Goal: Entertainment & Leisure: Browse casually

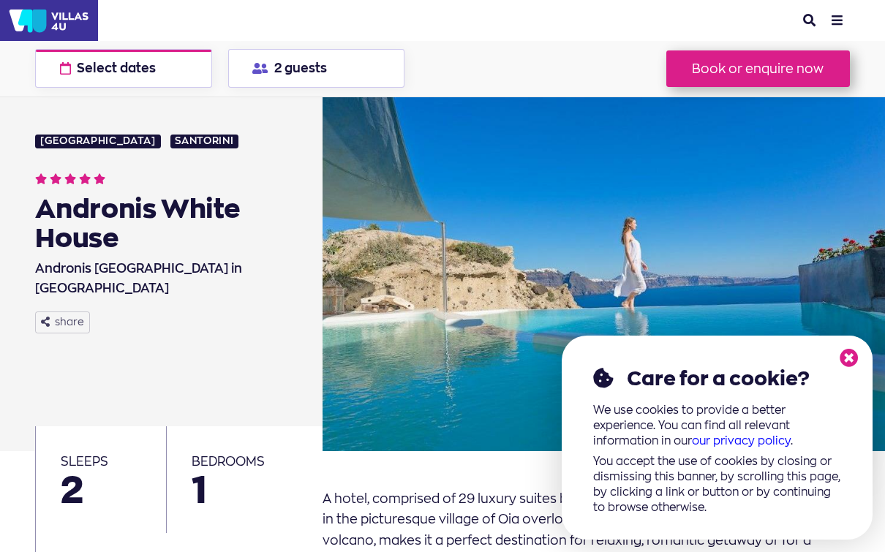
click at [848, 368] on icon at bounding box center [849, 358] width 19 height 19
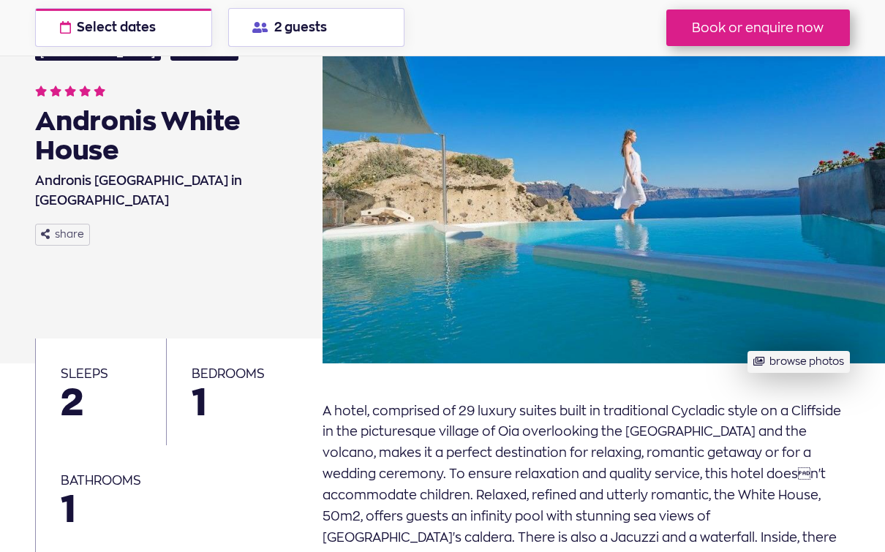
scroll to position [101, 0]
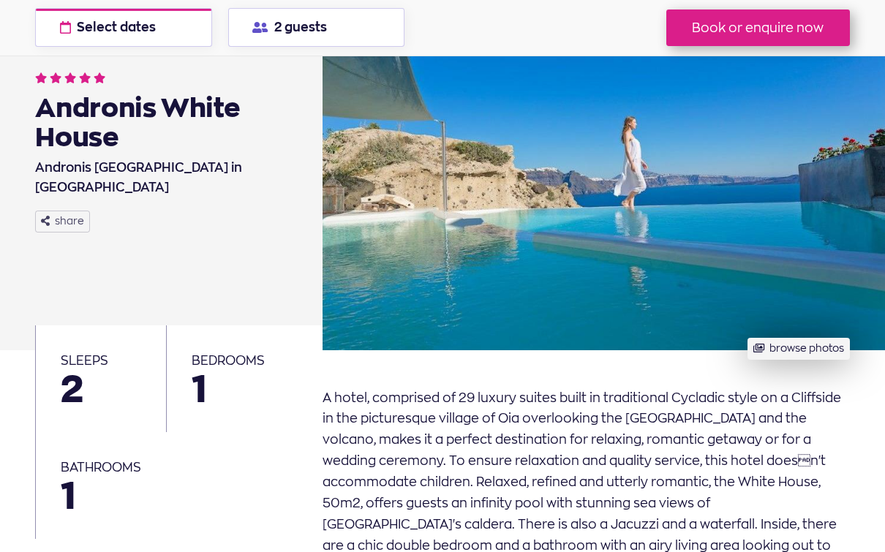
click at [798, 350] on button "browse photos" at bounding box center [799, 349] width 102 height 23
click at [849, 338] on button "browse photos" at bounding box center [799, 349] width 102 height 23
